Goal: Task Accomplishment & Management: Use online tool/utility

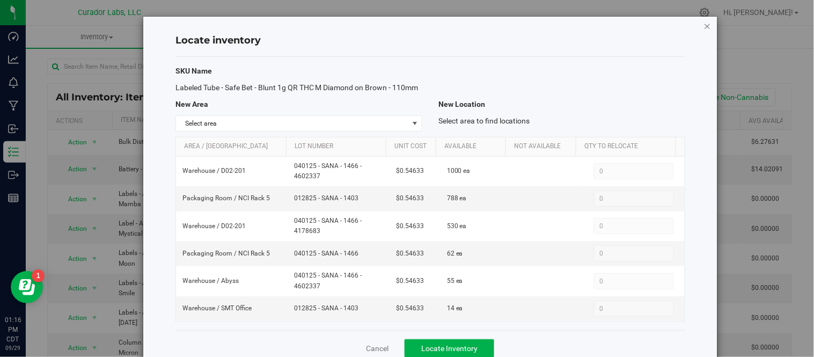
click at [704, 25] on icon "button" at bounding box center [708, 25] width 8 height 13
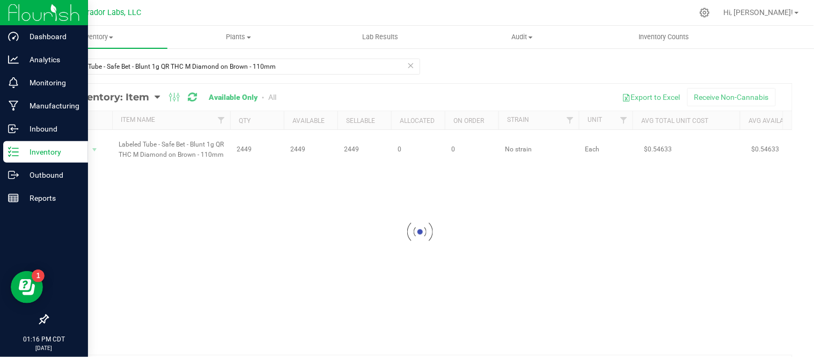
click at [17, 152] on line at bounding box center [15, 152] width 6 height 0
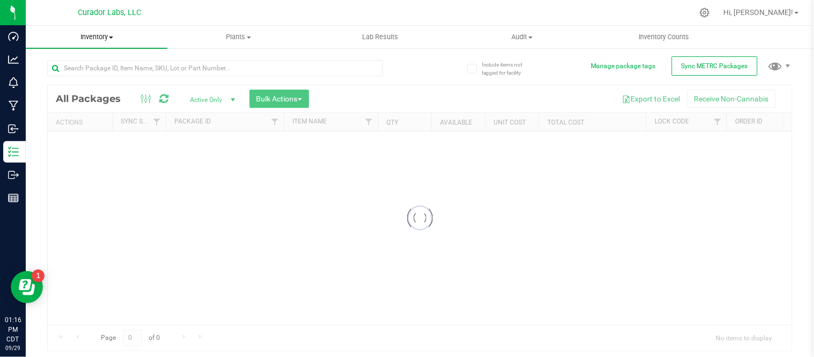
click at [116, 34] on span "Inventory" at bounding box center [97, 37] width 142 height 10
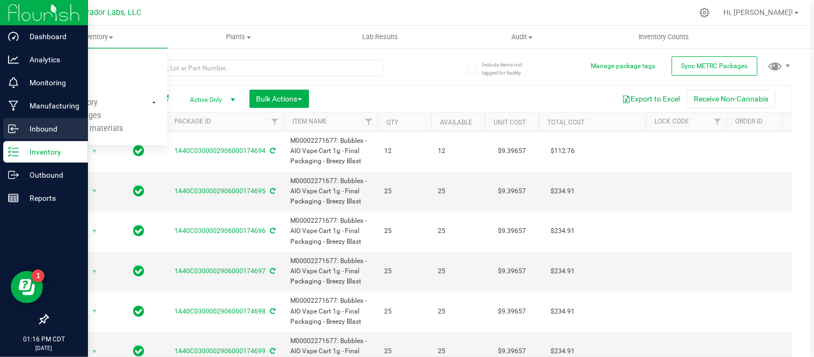
click at [18, 126] on icon at bounding box center [13, 128] width 11 height 11
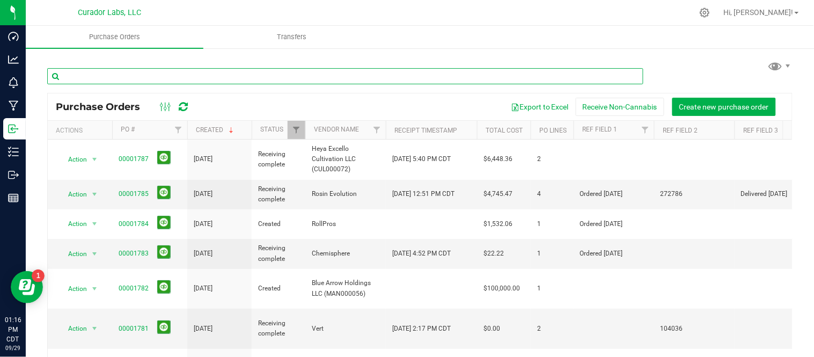
click at [143, 78] on input "text" at bounding box center [345, 76] width 596 height 16
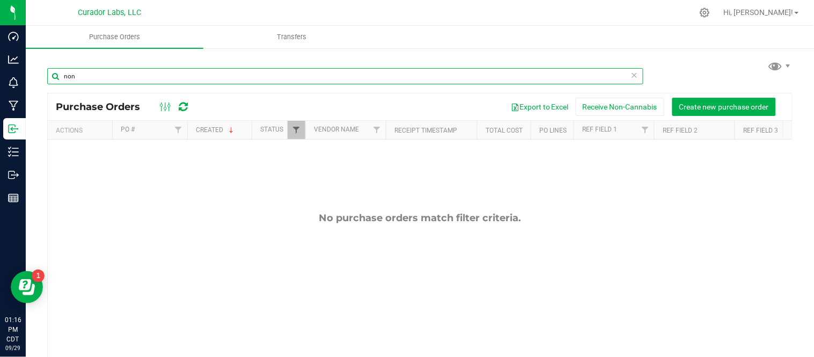
type input "non"
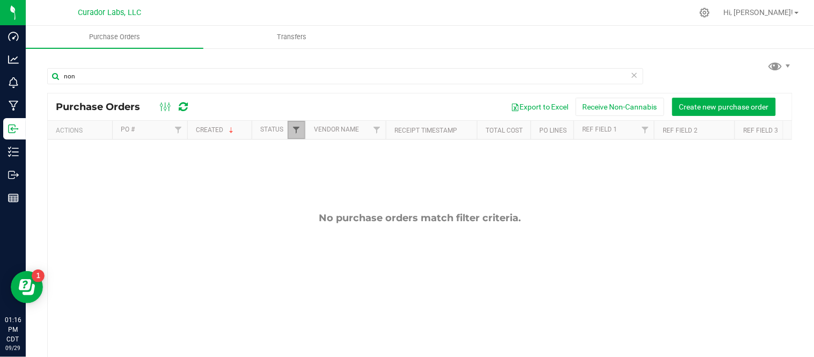
click at [293, 131] on span "Filter" at bounding box center [296, 130] width 9 height 9
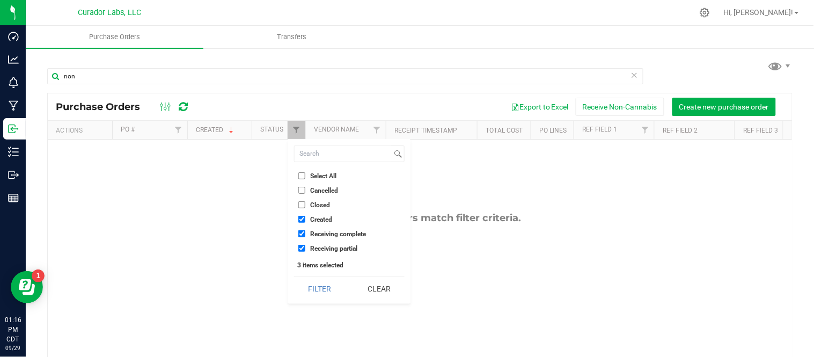
click at [302, 204] on input "Closed" at bounding box center [301, 204] width 7 height 7
checkbox input "false"
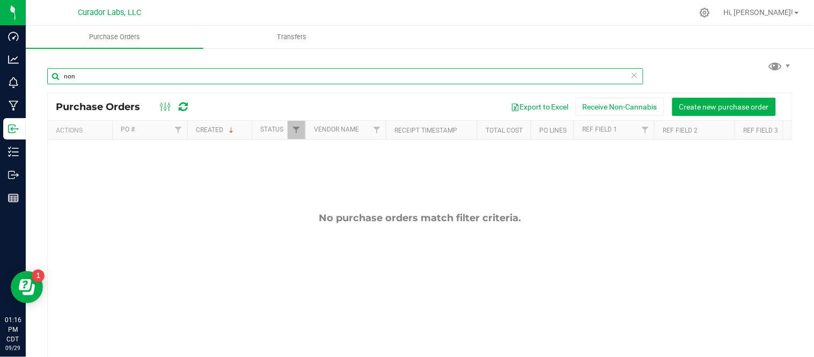
drag, startPoint x: 174, startPoint y: 82, endPoint x: 55, endPoint y: 83, distance: 118.5
click at [55, 83] on input "non" at bounding box center [345, 76] width 596 height 16
type input "14225"
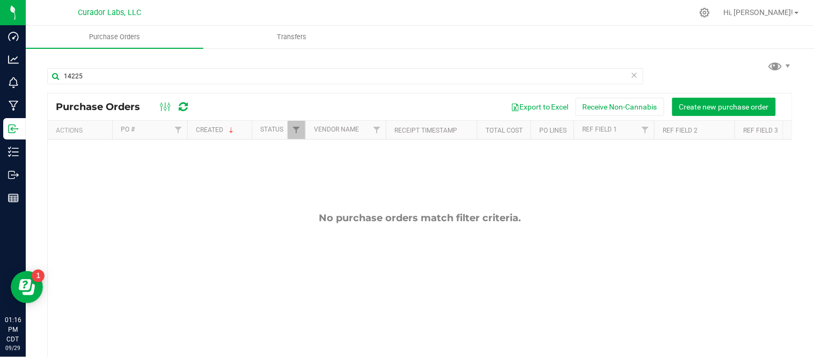
click at [143, 150] on div "No purchase orders match filter criteria." at bounding box center [420, 287] width 744 height 297
click at [296, 132] on span "Filter" at bounding box center [296, 130] width 9 height 9
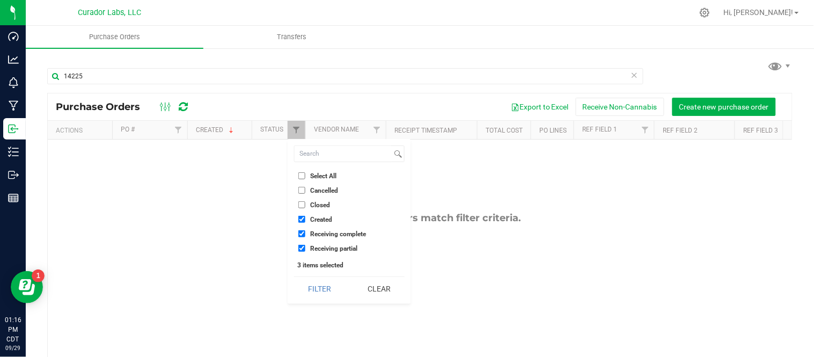
click at [301, 205] on input "Closed" at bounding box center [301, 204] width 7 height 7
checkbox input "true"
click at [334, 286] on button "Filter" at bounding box center [319, 289] width 51 height 24
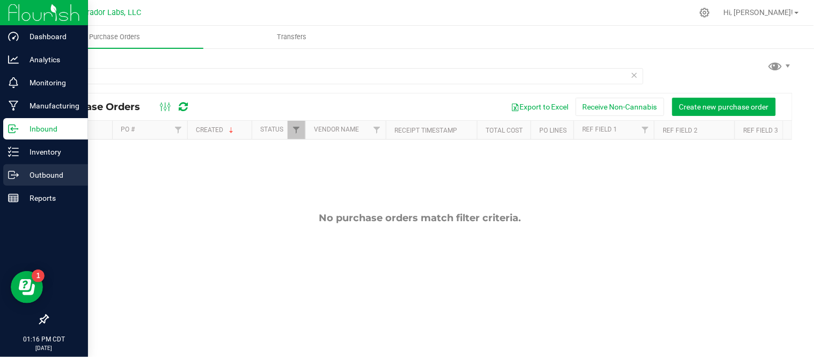
click at [38, 180] on p "Outbound" at bounding box center [51, 174] width 64 height 13
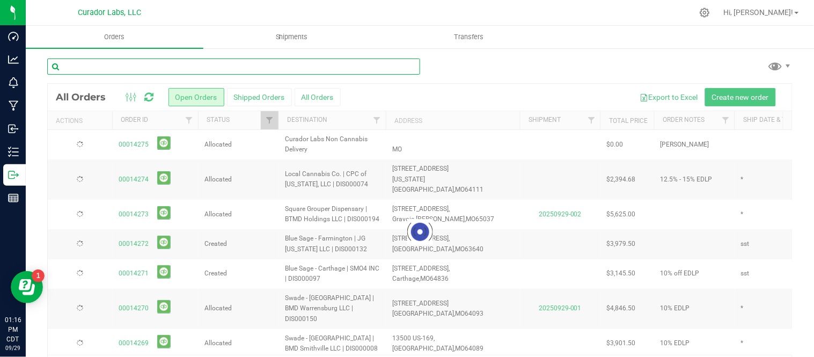
click at [127, 68] on input "text" at bounding box center [233, 66] width 373 height 16
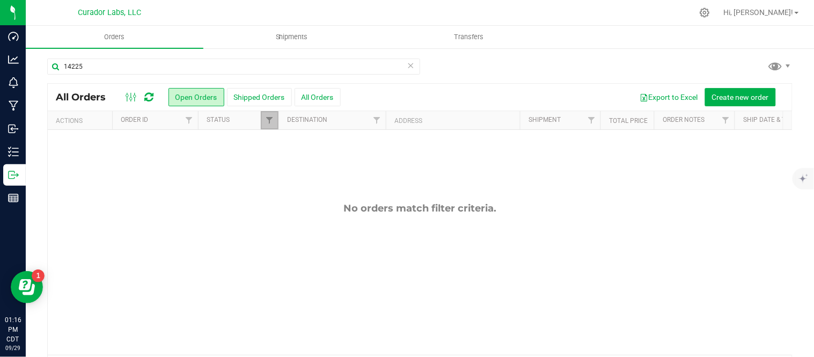
click at [269, 126] on link "Filter" at bounding box center [270, 120] width 18 height 18
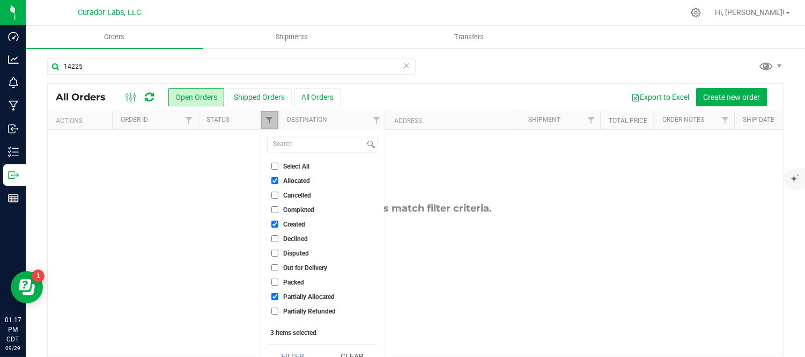
click at [269, 126] on link "Filter" at bounding box center [270, 120] width 18 height 18
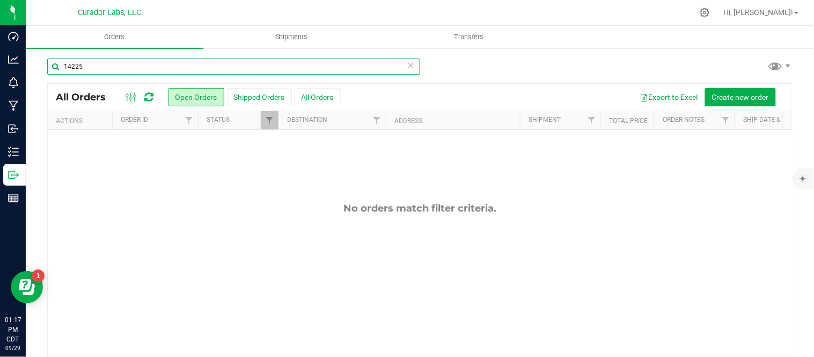
click at [141, 70] on input "14225" at bounding box center [233, 66] width 373 height 16
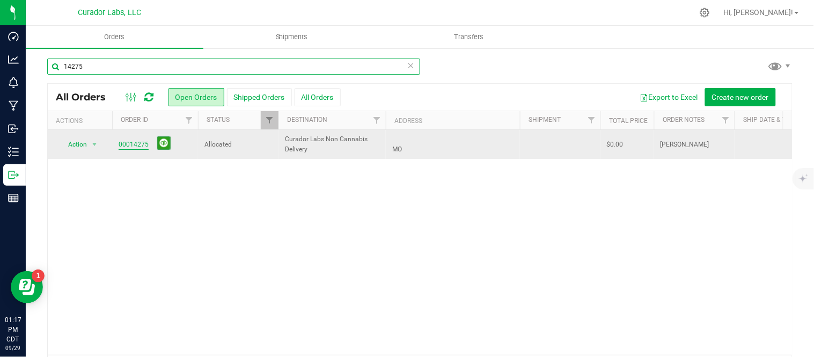
type input "14275"
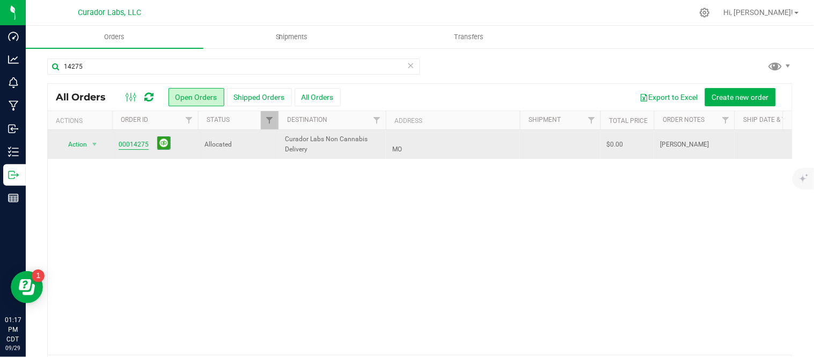
click at [135, 142] on link "00014275" at bounding box center [134, 144] width 30 height 10
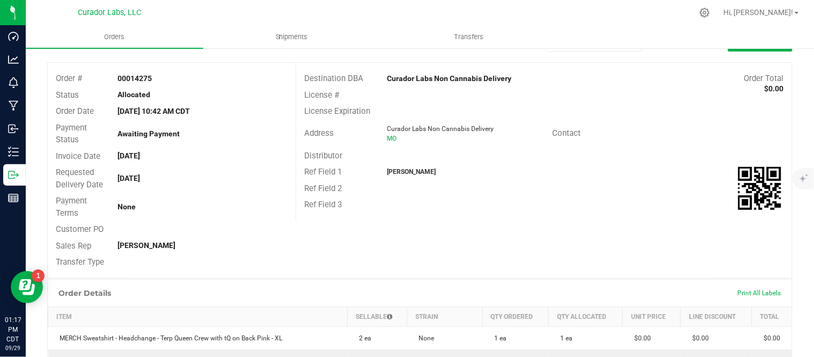
scroll to position [238, 0]
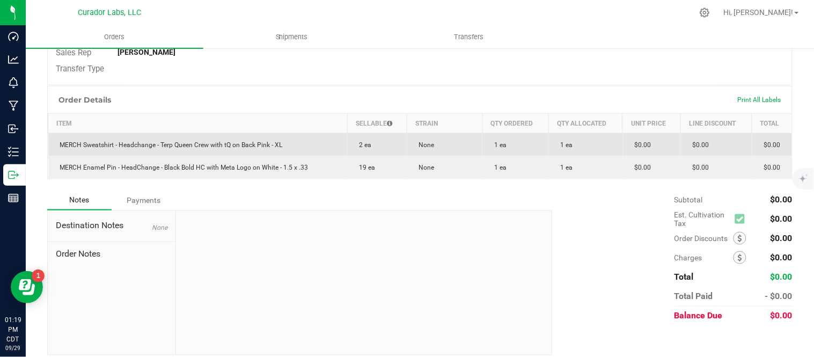
drag, startPoint x: 59, startPoint y: 144, endPoint x: 281, endPoint y: 146, distance: 221.5
click at [281, 146] on span "MERCH Sweatshirt - Headchange - Terp Queen Crew with tQ on Back Pink - XL" at bounding box center [169, 145] width 228 height 8
copy span "MERCH Sweatshirt - Headchange - Terp Queen Crew with tQ on Back Pink - XL"
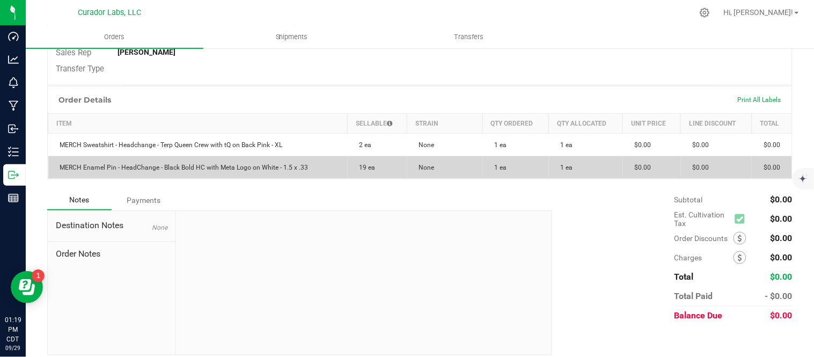
drag, startPoint x: 57, startPoint y: 165, endPoint x: 308, endPoint y: 168, distance: 251.0
click at [308, 168] on td "MERCH Enamel Pin - HeadChange - Black Bold HC with Meta Logo on White - 1.5 x .…" at bounding box center [197, 167] width 299 height 23
copy span "MERCH Enamel Pin - HeadChange - Black Bold HC with Meta Logo on White - 1.5 x .…"
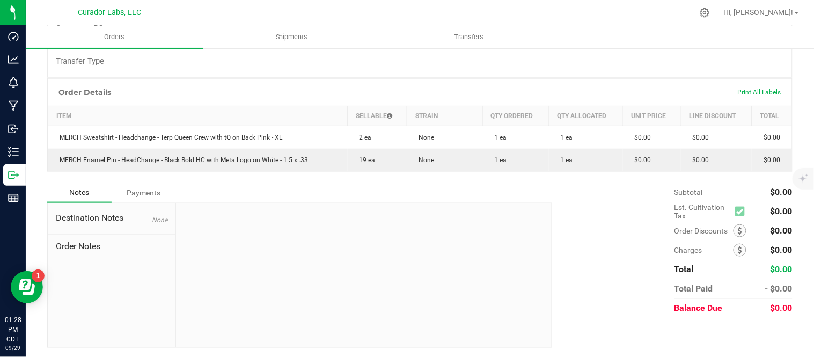
scroll to position [0, 0]
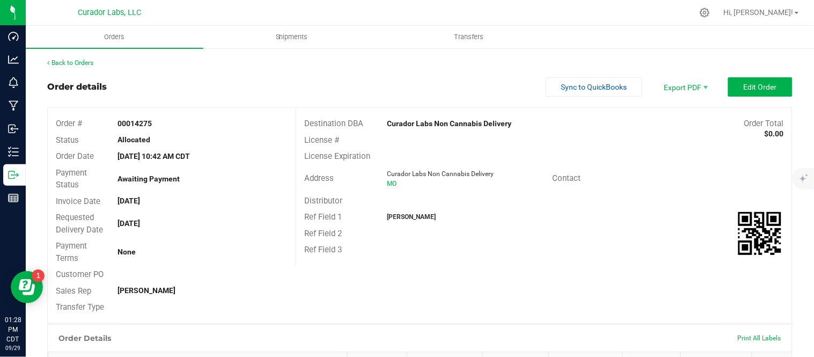
click at [55, 57] on div "Back to Orders Order details Sync to QuickBooks Export PDF Edit Order Order # 0…" at bounding box center [420, 325] width 788 height 557
click at [86, 62] on link "Back to Orders" at bounding box center [70, 63] width 46 height 8
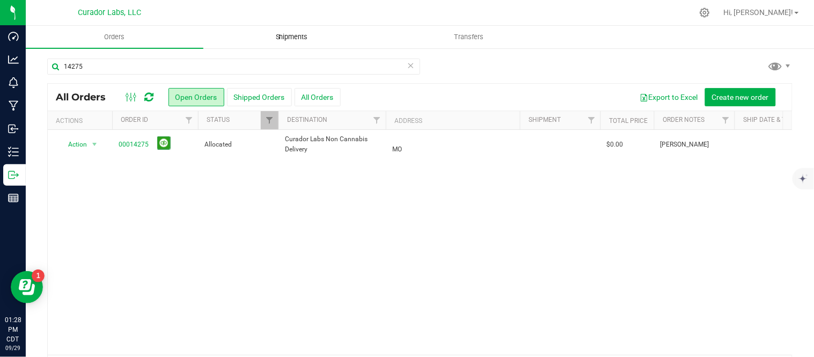
click at [301, 42] on uib-tab-heading "Shipments" at bounding box center [292, 36] width 176 height 21
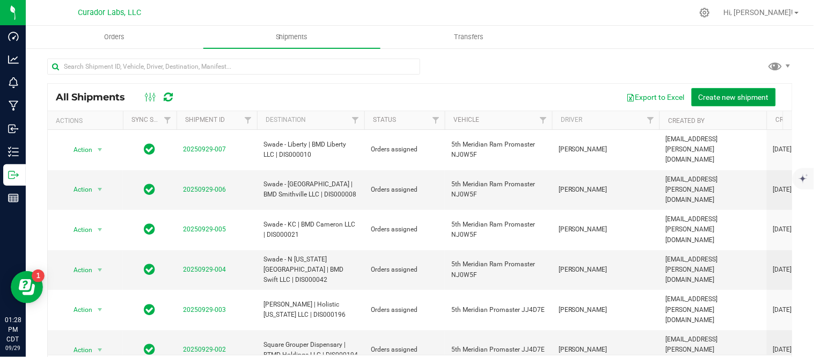
click at [717, 99] on span "Create new shipment" at bounding box center [733, 97] width 70 height 9
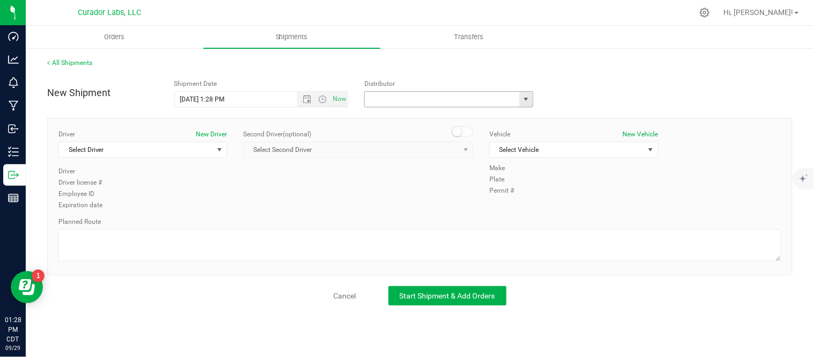
click at [431, 97] on input "text" at bounding box center [440, 99] width 150 height 15
click at [432, 122] on li "Curador Labs Non Cannabis Delivery" at bounding box center [449, 117] width 168 height 16
type input "Curador Labs Non Cannabis Delivery"
click at [217, 149] on span "select" at bounding box center [220, 149] width 9 height 9
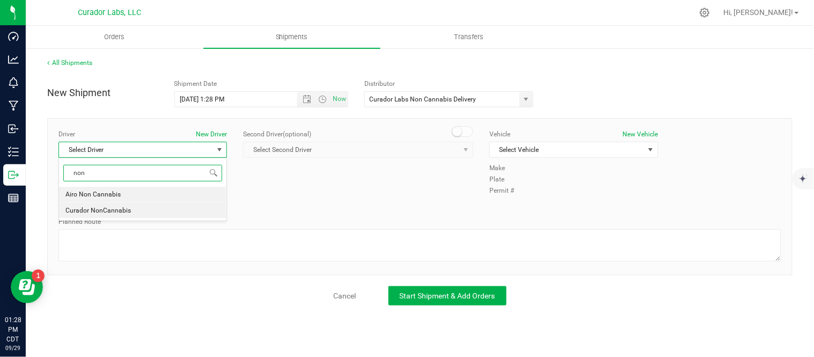
click at [110, 210] on span "Curador NonCannabis" at bounding box center [97, 211] width 65 height 14
type input "non"
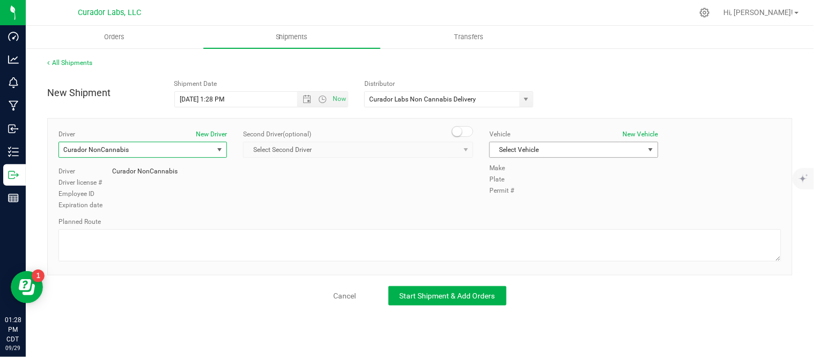
click at [574, 147] on span "Select Vehicle" at bounding box center [567, 149] width 154 height 15
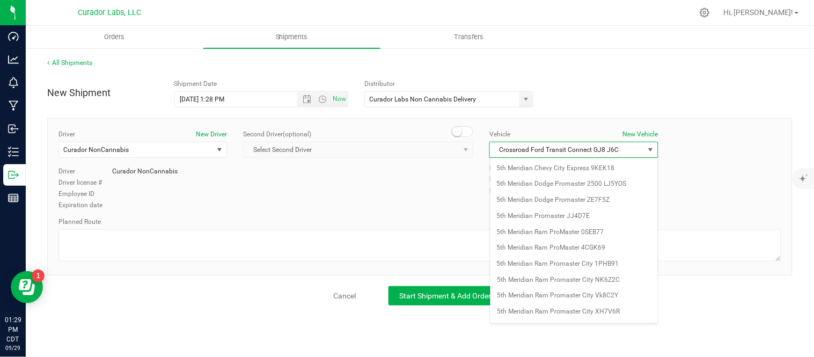
scroll to position [304, 0]
click at [556, 317] on li "Curador Labs Non Cannabis Delivery" at bounding box center [573, 310] width 167 height 16
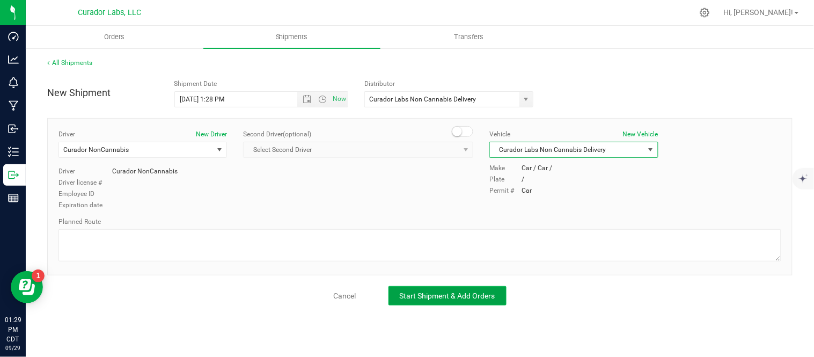
click at [483, 296] on span "Start Shipment & Add Orders" at bounding box center [447, 295] width 95 height 9
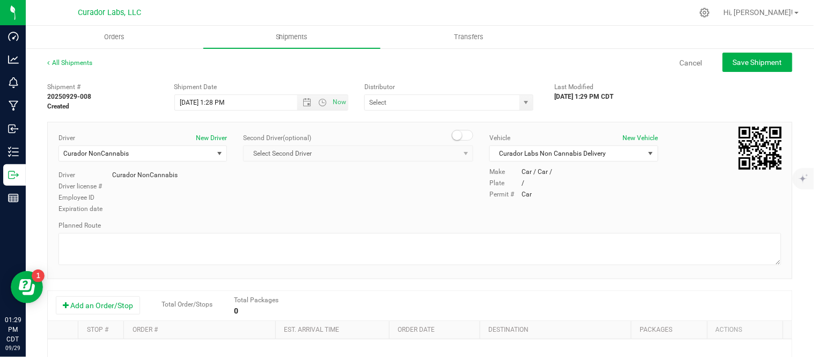
type input "Curador Labs Non Cannabis Delivery"
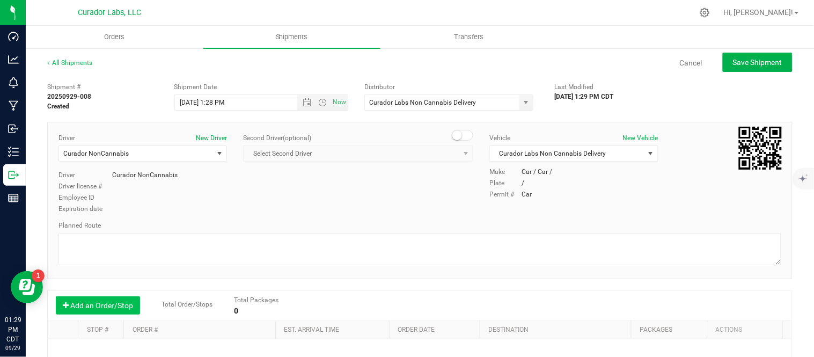
click at [116, 303] on button "Add an Order/Stop" at bounding box center [98, 305] width 84 height 18
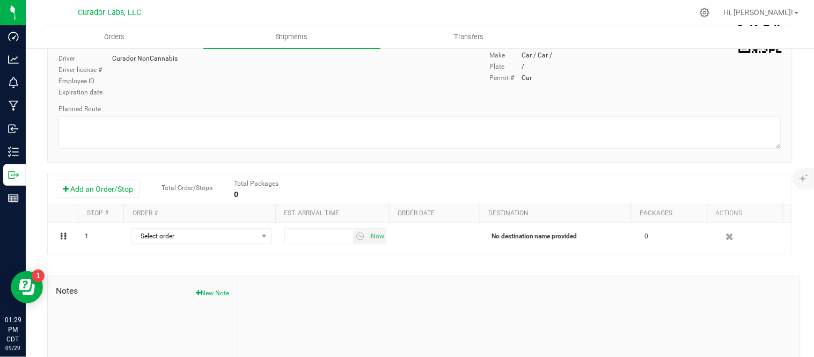
scroll to position [119, 0]
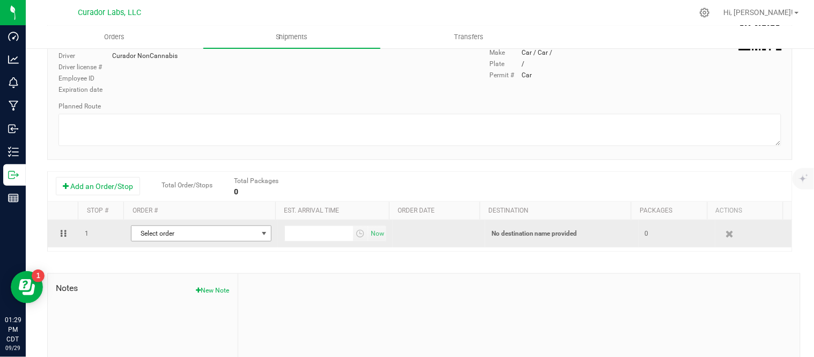
click at [196, 237] on span "Select order" at bounding box center [194, 233] width 126 height 15
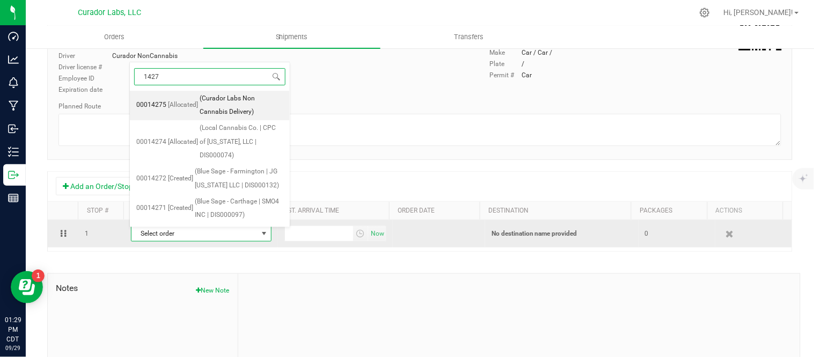
type input "14275"
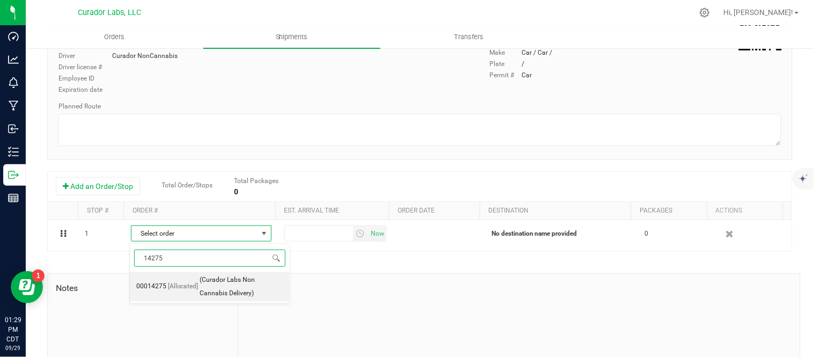
click at [185, 286] on span "[Allocated]" at bounding box center [183, 286] width 31 height 14
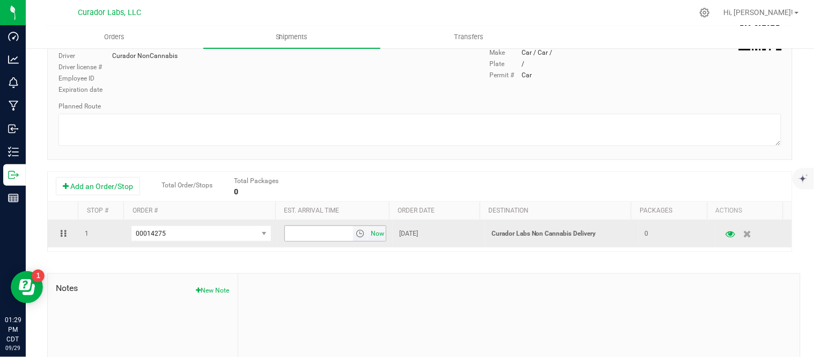
click at [368, 234] on span "Now" at bounding box center [377, 234] width 18 height 16
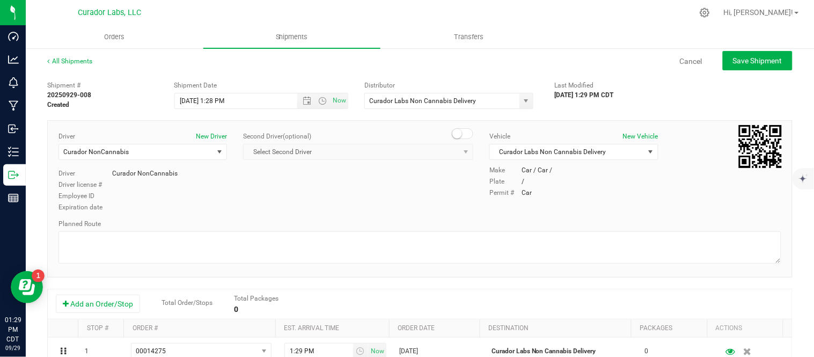
scroll to position [0, 0]
click at [739, 55] on button "Save Shipment" at bounding box center [757, 62] width 70 height 19
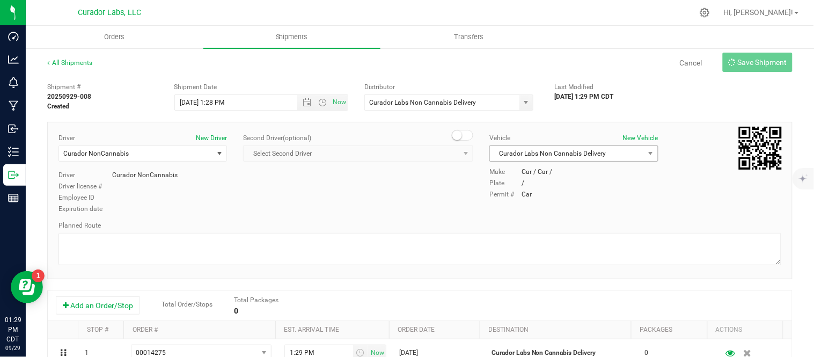
type input "9/29/2025 6:28 PM"
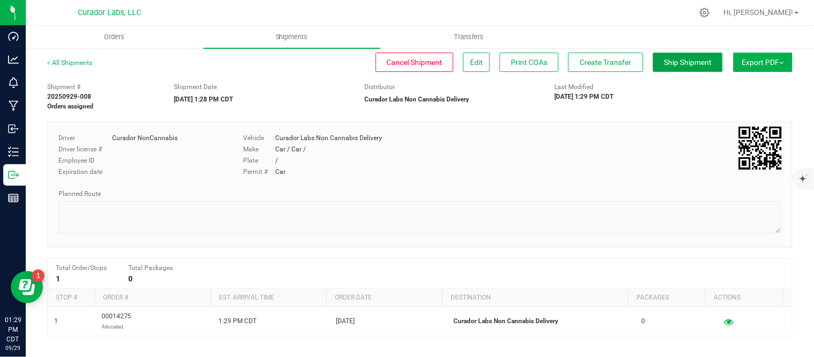
click at [685, 68] on button "Ship Shipment" at bounding box center [688, 62] width 70 height 19
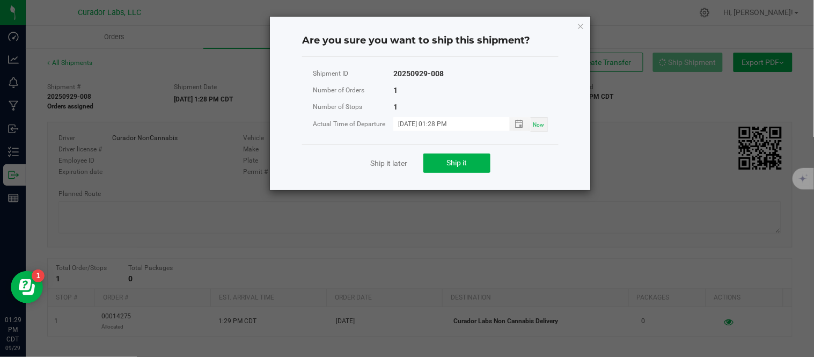
click at [537, 122] on span "Now" at bounding box center [538, 125] width 11 height 6
type input "09/29/2025 01:29 PM"
click at [456, 159] on span "Ship it" at bounding box center [457, 162] width 20 height 9
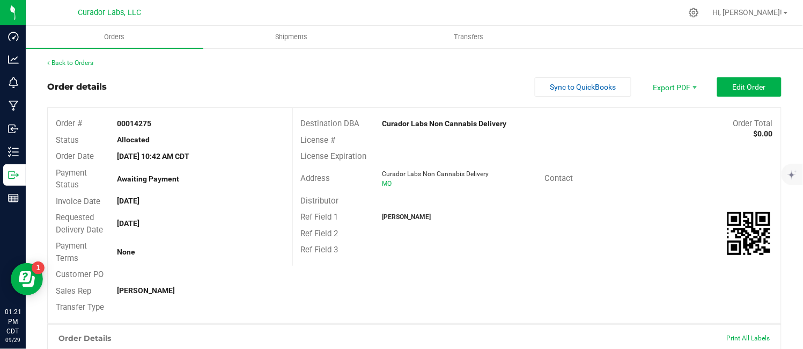
scroll to position [179, 0]
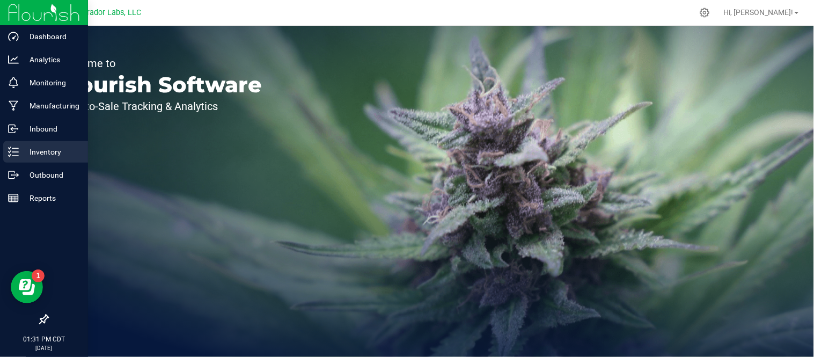
click at [39, 157] on p "Inventory" at bounding box center [51, 151] width 64 height 13
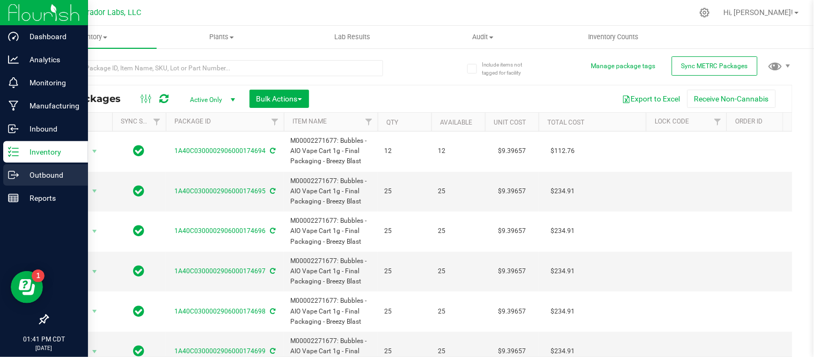
click at [33, 173] on p "Outbound" at bounding box center [51, 174] width 64 height 13
